Goal: Task Accomplishment & Management: Use online tool/utility

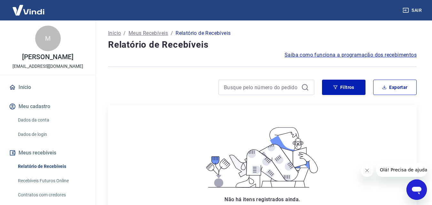
scroll to position [49, 0]
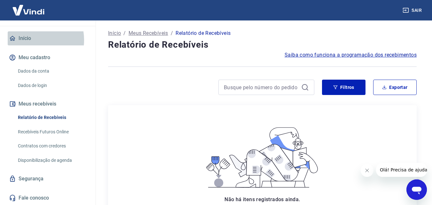
click at [29, 40] on link "Início" at bounding box center [48, 38] width 80 height 14
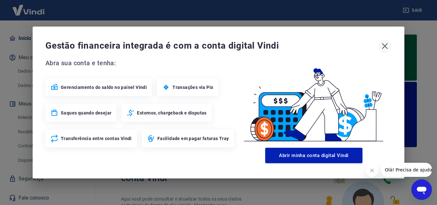
click at [386, 46] on icon "button" at bounding box center [385, 46] width 10 height 10
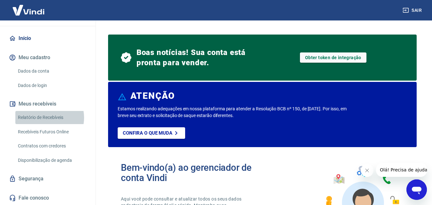
click at [45, 118] on link "Relatório de Recebíveis" at bounding box center [51, 117] width 73 height 13
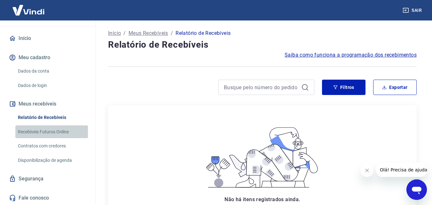
click at [52, 131] on link "Recebíveis Futuros Online" at bounding box center [51, 131] width 73 height 13
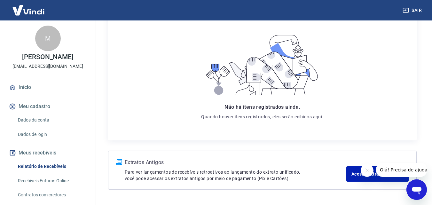
drag, startPoint x: 98, startPoint y: 42, endPoint x: 98, endPoint y: 56, distance: 13.4
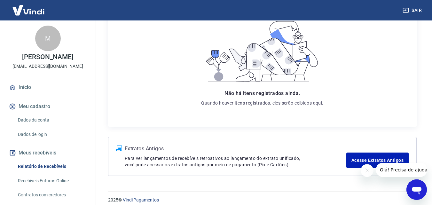
scroll to position [113, 0]
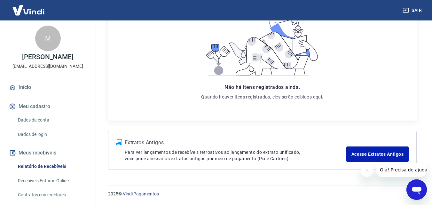
drag, startPoint x: 106, startPoint y: 149, endPoint x: 102, endPoint y: 167, distance: 18.6
click at [62, 174] on link "Recebíveis Futuros Online" at bounding box center [51, 180] width 73 height 13
